Goal: Information Seeking & Learning: Learn about a topic

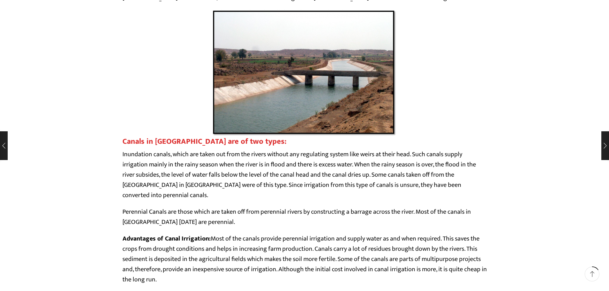
scroll to position [736, 0]
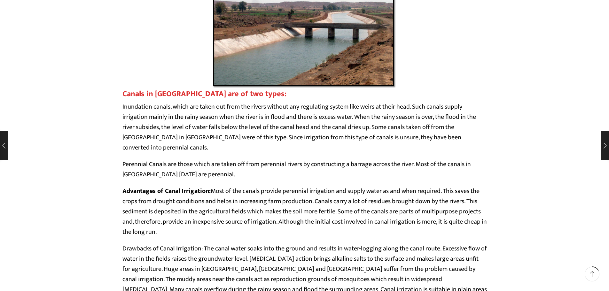
click at [312, 81] on img at bounding box center [305, 26] width 186 height 128
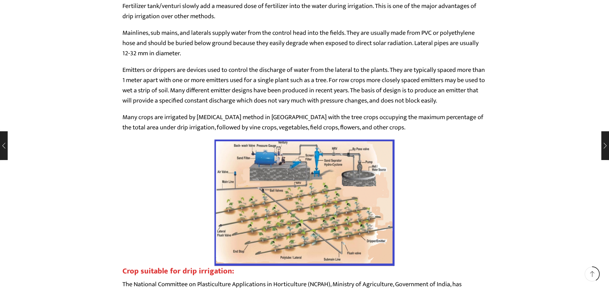
scroll to position [1765, 0]
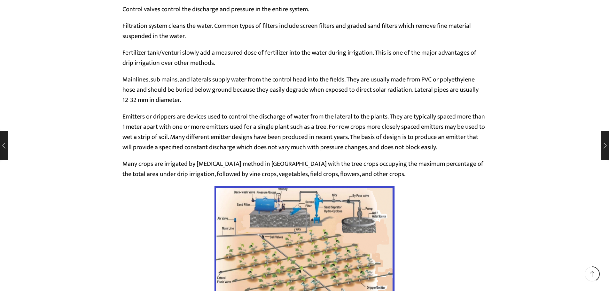
click at [336, 186] on img at bounding box center [304, 250] width 181 height 128
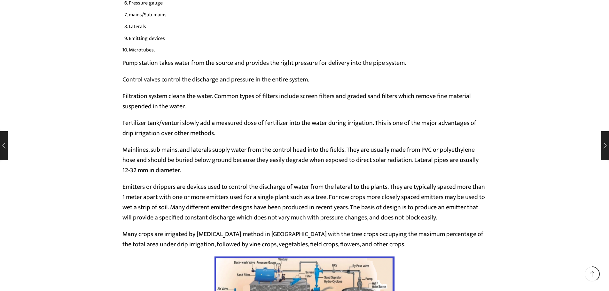
scroll to position [1738, 0]
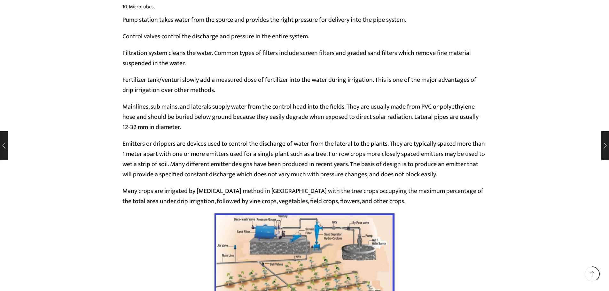
click at [299, 228] on img at bounding box center [304, 277] width 181 height 128
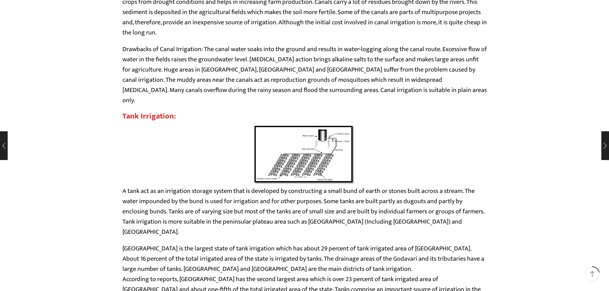
scroll to position [938, 0]
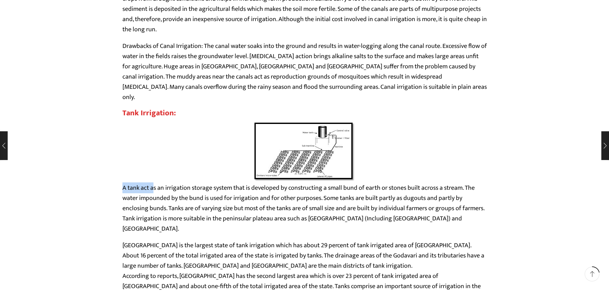
drag, startPoint x: 122, startPoint y: 146, endPoint x: 155, endPoint y: 149, distance: 33.1
click at [214, 183] on p "A tank act as an irrigation storage system that is developed by constructing a …" at bounding box center [304, 208] width 365 height 51
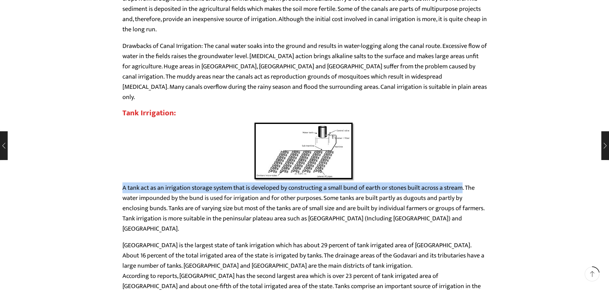
drag, startPoint x: 123, startPoint y: 146, endPoint x: 464, endPoint y: 148, distance: 341.0
click at [464, 183] on p "A tank act as an irrigation storage system that is developed by constructing a …" at bounding box center [304, 208] width 365 height 51
copy p "A tank act as an irrigation storage system that is developed by constructing a …"
